Goal: Task Accomplishment & Management: Manage account settings

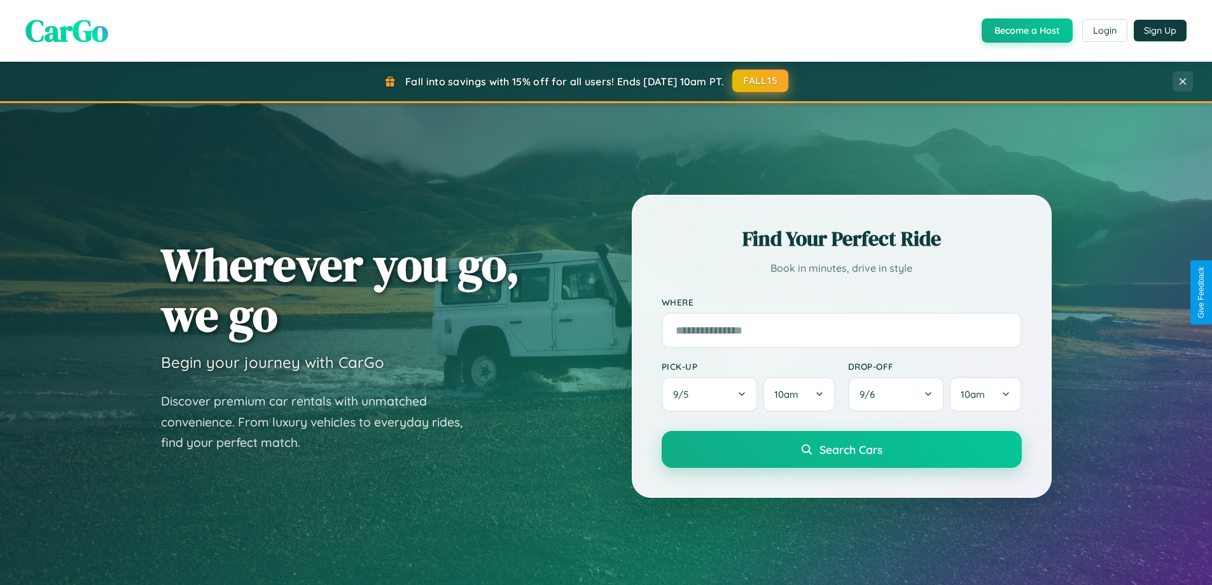
click at [761, 81] on button "FALL15" at bounding box center [760, 80] width 56 height 23
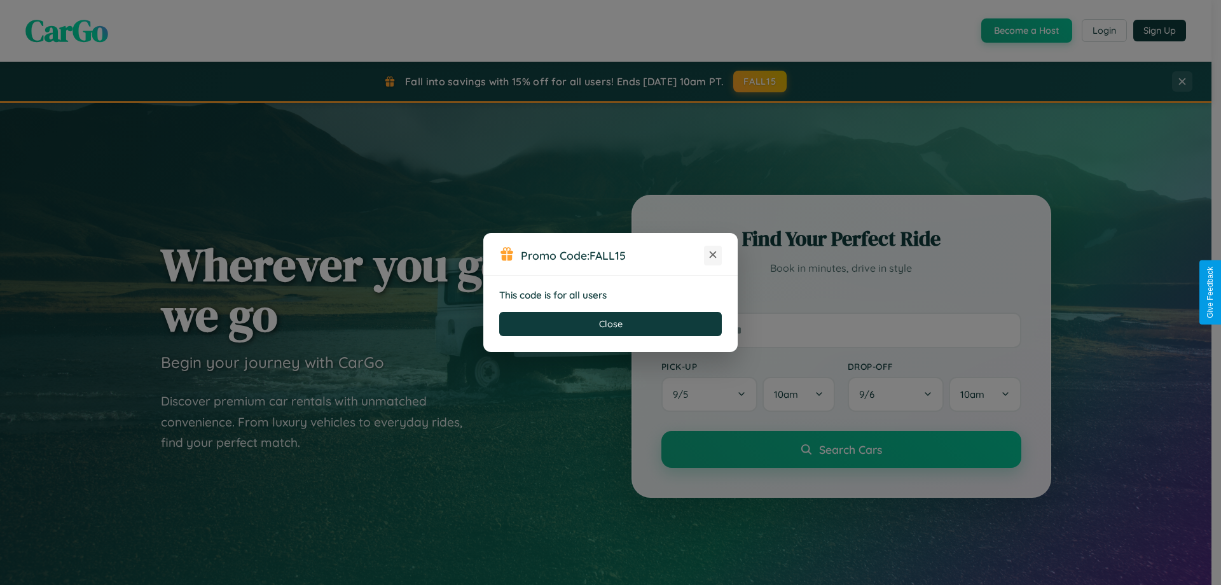
click at [713, 255] on icon at bounding box center [713, 254] width 13 height 13
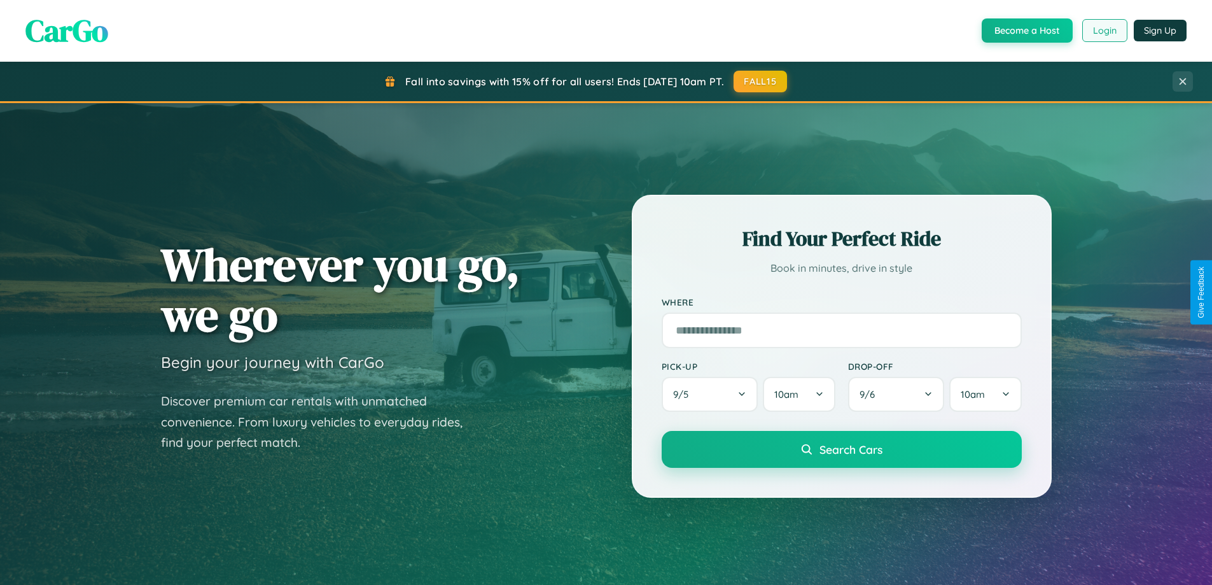
click at [1104, 31] on button "Login" at bounding box center [1104, 30] width 45 height 23
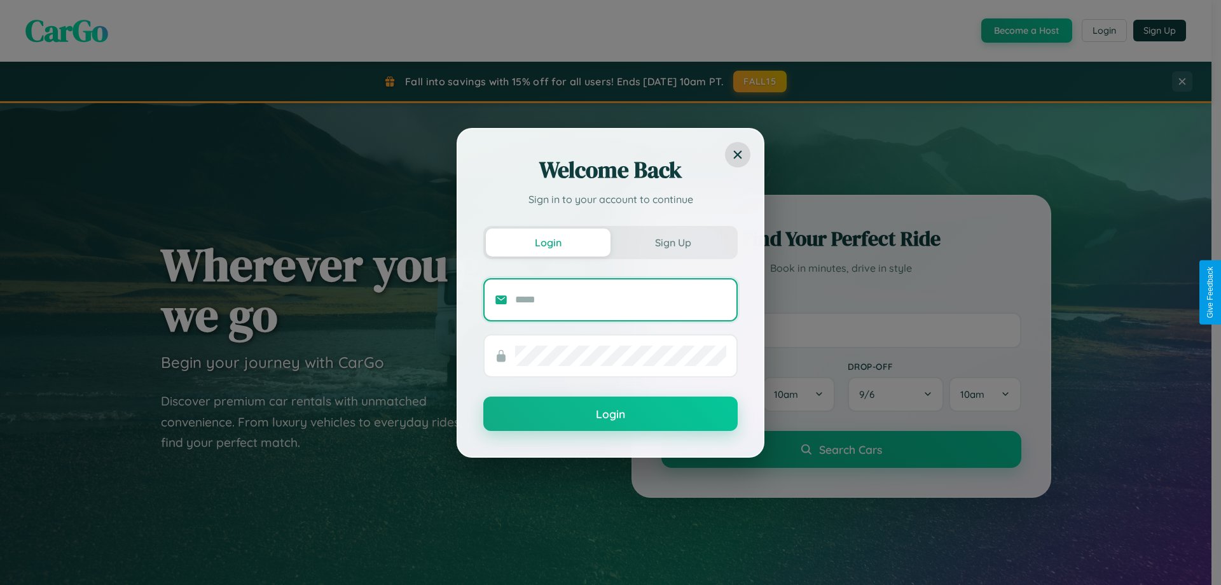
click at [621, 299] on input "text" at bounding box center [620, 299] width 211 height 20
type input "**********"
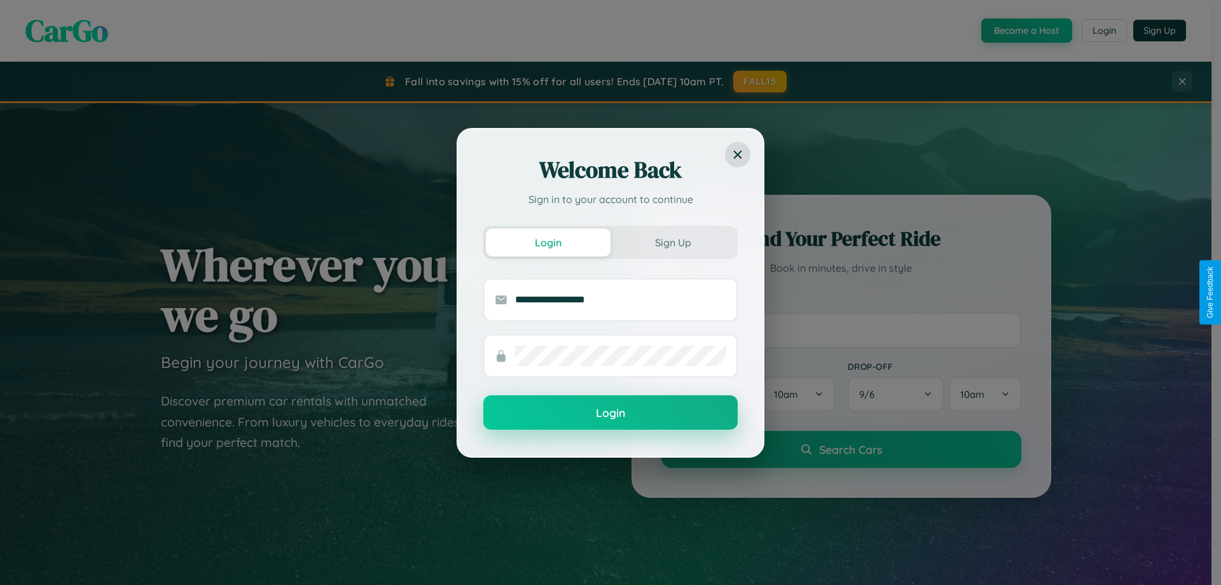
click at [611, 413] on button "Login" at bounding box center [610, 412] width 254 height 34
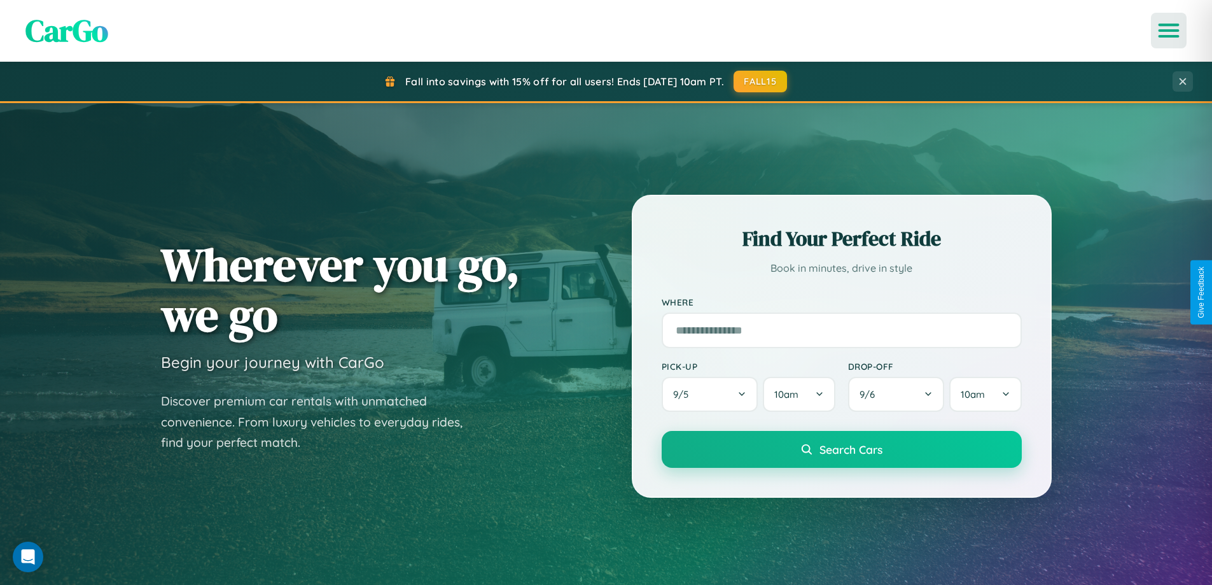
click at [1169, 31] on icon "Open menu" at bounding box center [1169, 30] width 18 height 11
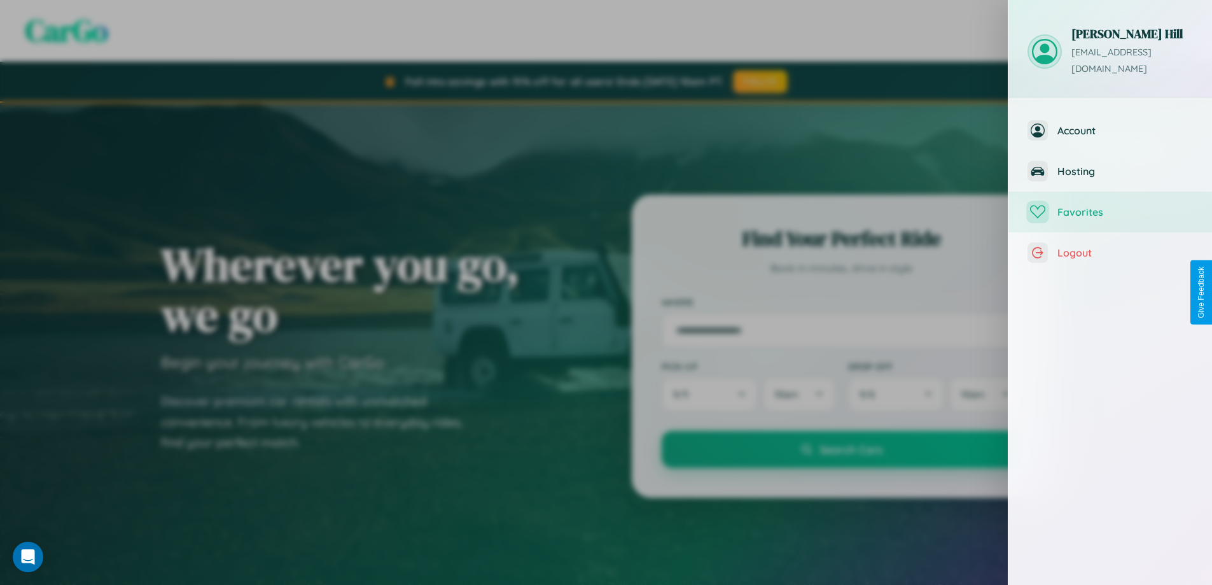
click at [1110, 205] on span "Favorites" at bounding box center [1124, 211] width 135 height 13
